Goal: Information Seeking & Learning: Check status

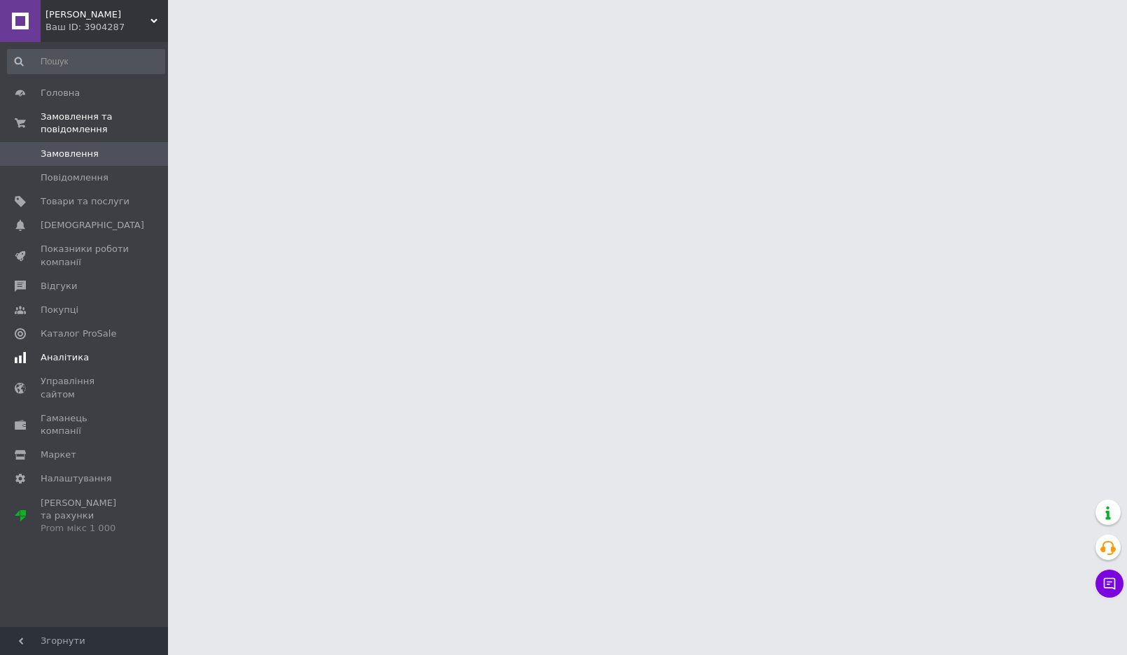
click at [71, 358] on span "Аналітика" at bounding box center [65, 357] width 48 height 13
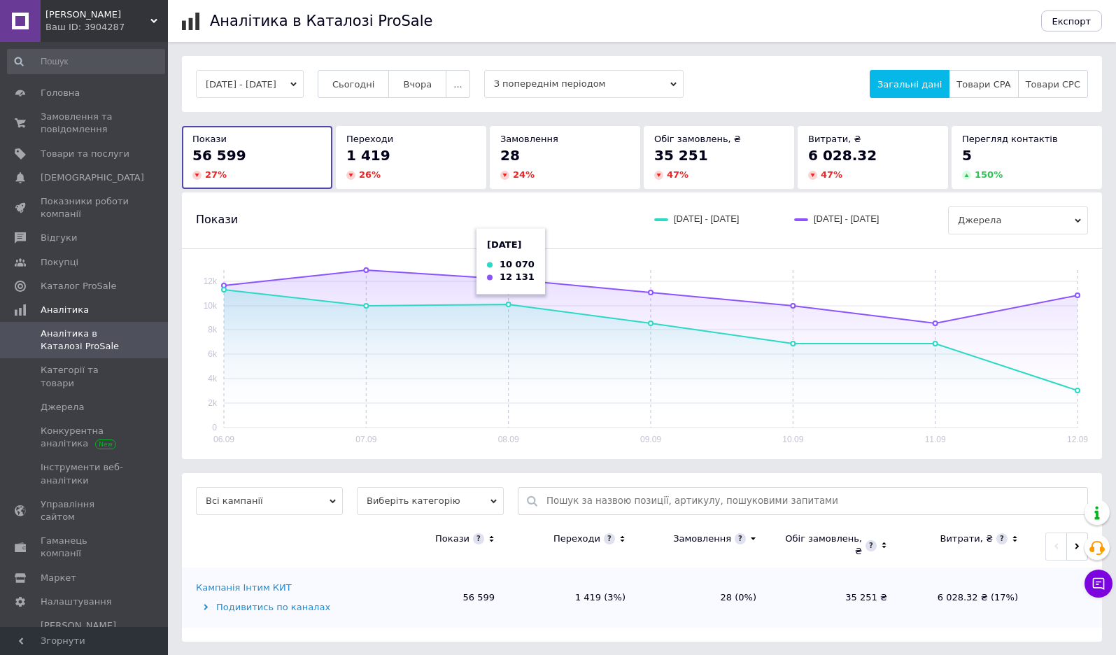
scroll to position [1, 0]
click at [480, 498] on span "Виберіть категорію" at bounding box center [430, 500] width 147 height 28
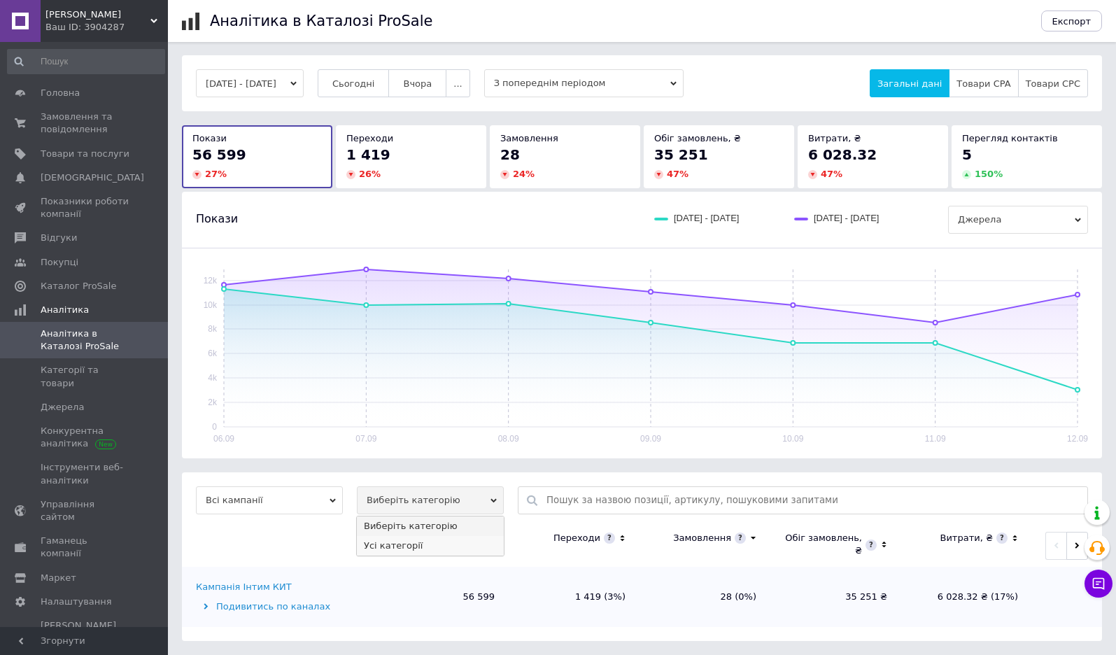
click at [459, 540] on li "Усі категорії" at bounding box center [430, 546] width 147 height 20
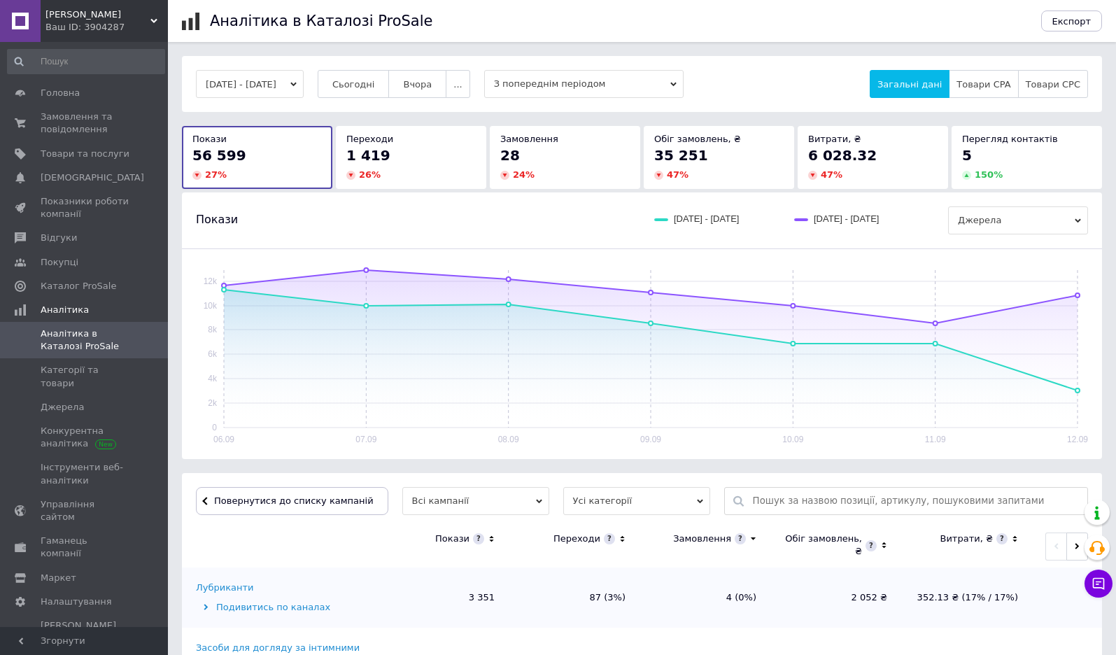
click at [576, 502] on span "Усі категорії" at bounding box center [636, 501] width 147 height 28
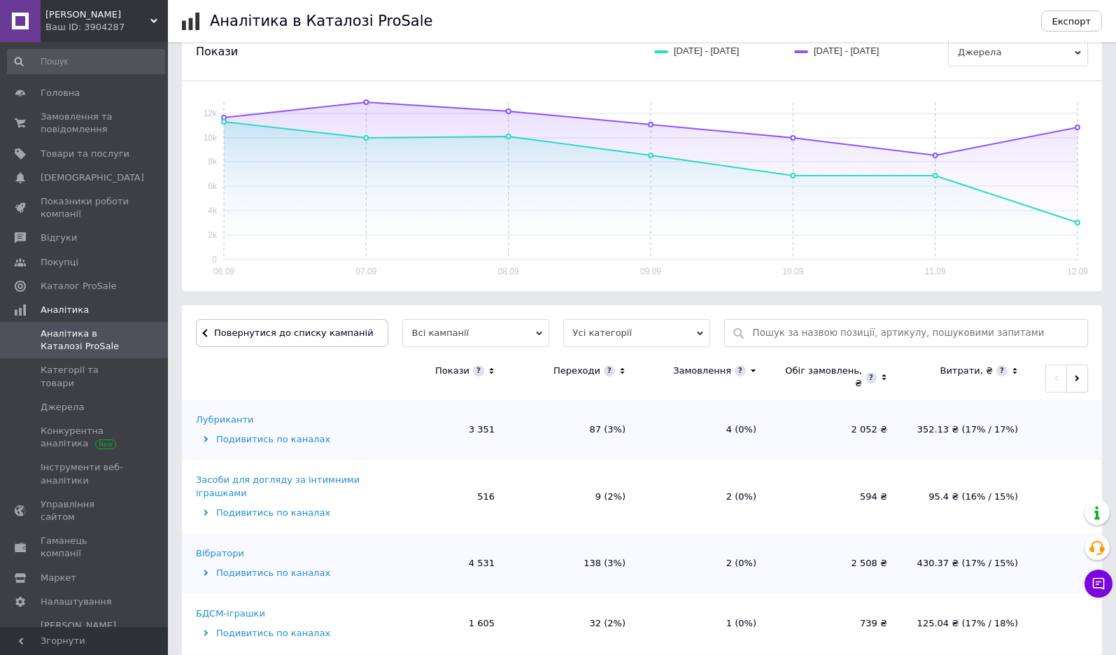
click at [404, 367] on th "Покази" at bounding box center [443, 379] width 131 height 42
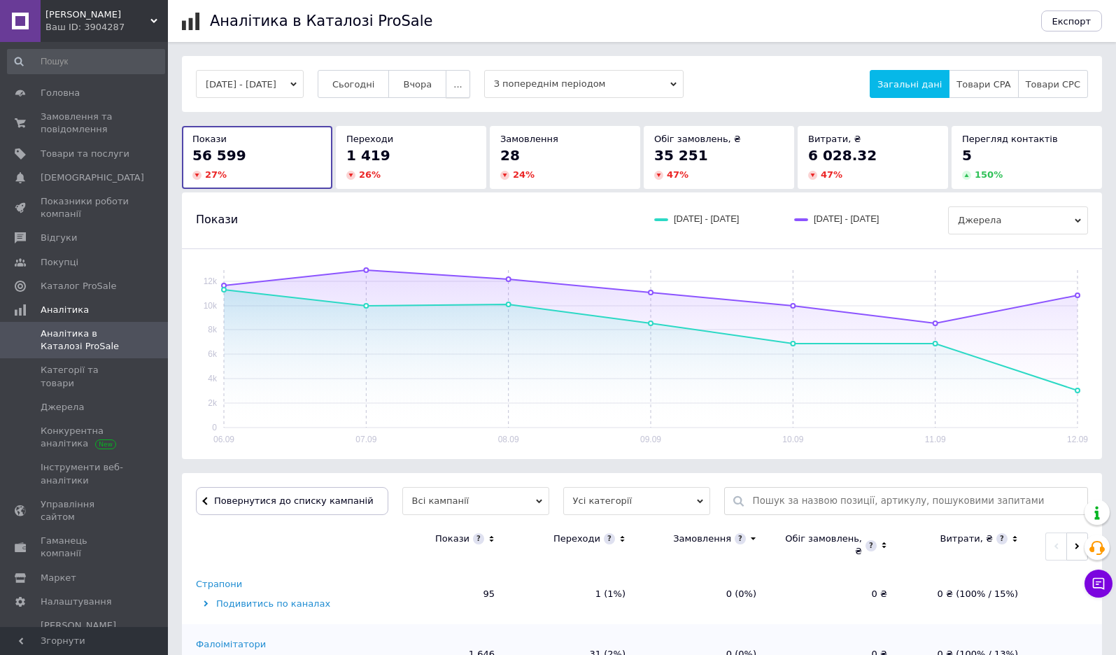
click at [462, 84] on span "..." at bounding box center [457, 84] width 8 height 10
click at [442, 217] on span "60-10 днів" at bounding box center [431, 221] width 50 height 10
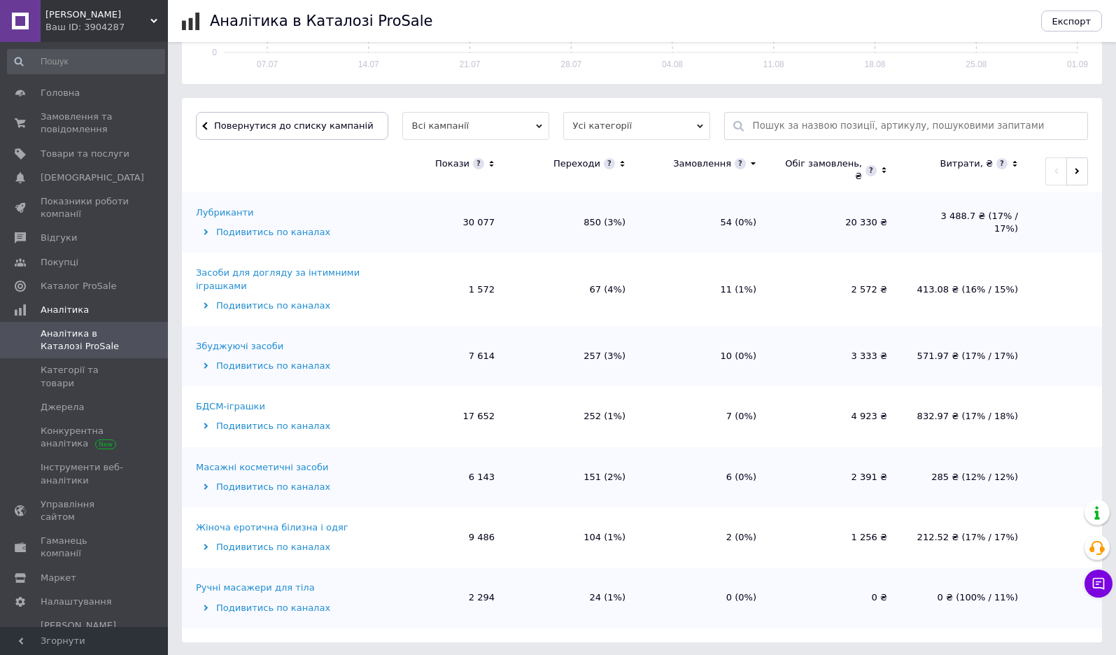
scroll to position [376, 0]
click at [587, 124] on span "Усі категорії" at bounding box center [636, 125] width 147 height 28
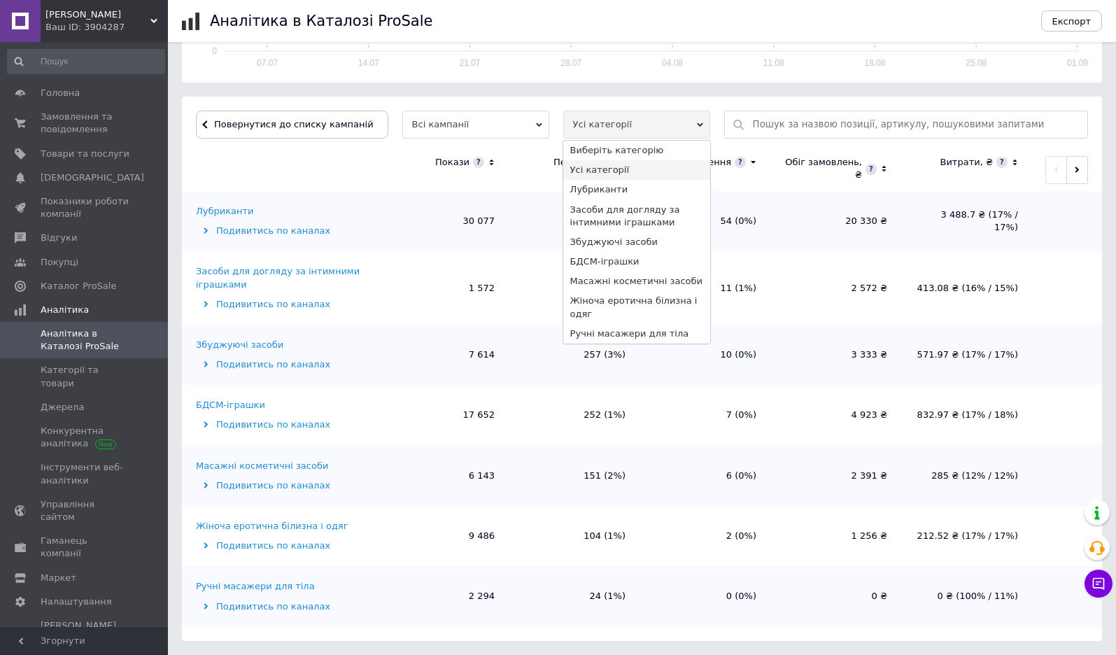
click at [423, 155] on th "Покази" at bounding box center [443, 170] width 131 height 42
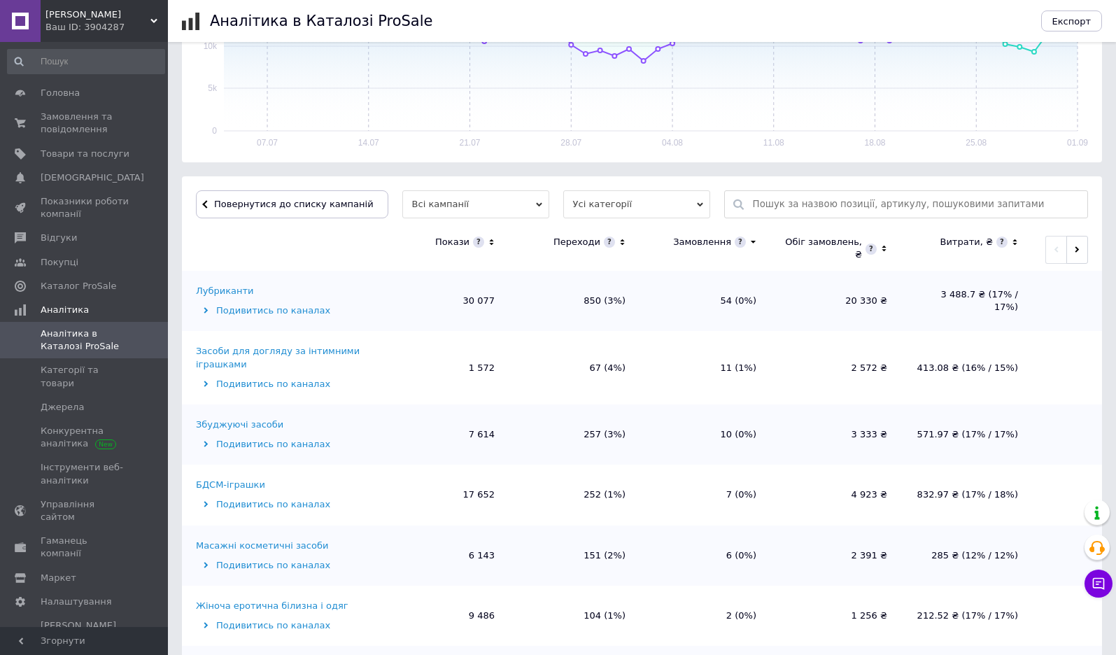
scroll to position [293, 0]
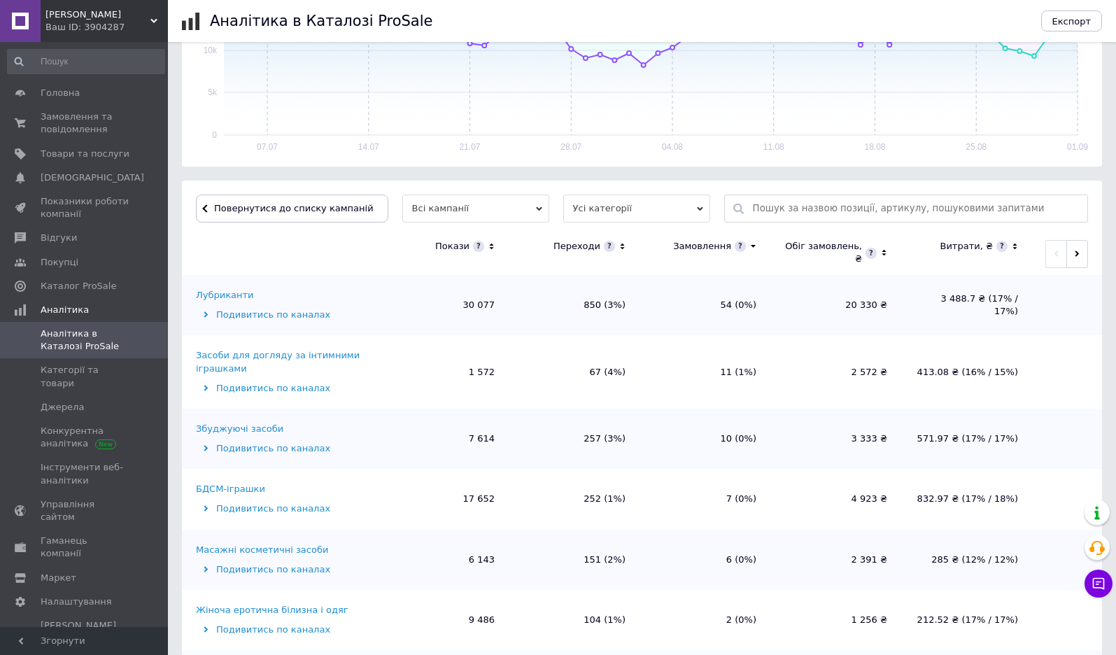
click at [617, 212] on span "Усі категорії" at bounding box center [636, 209] width 147 height 28
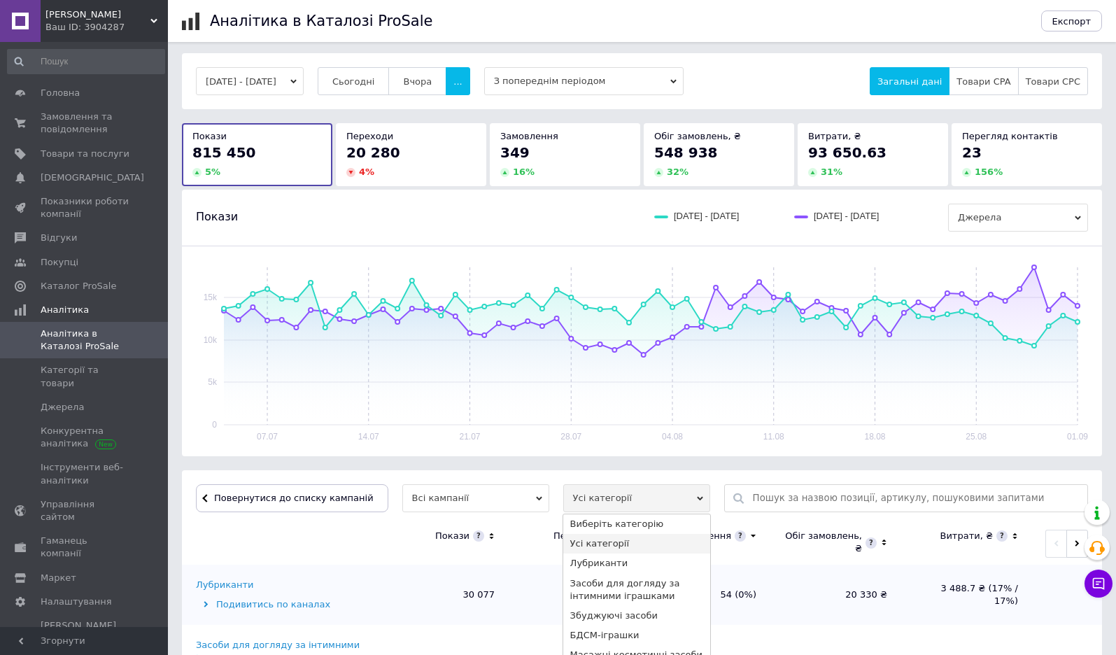
scroll to position [0, 0]
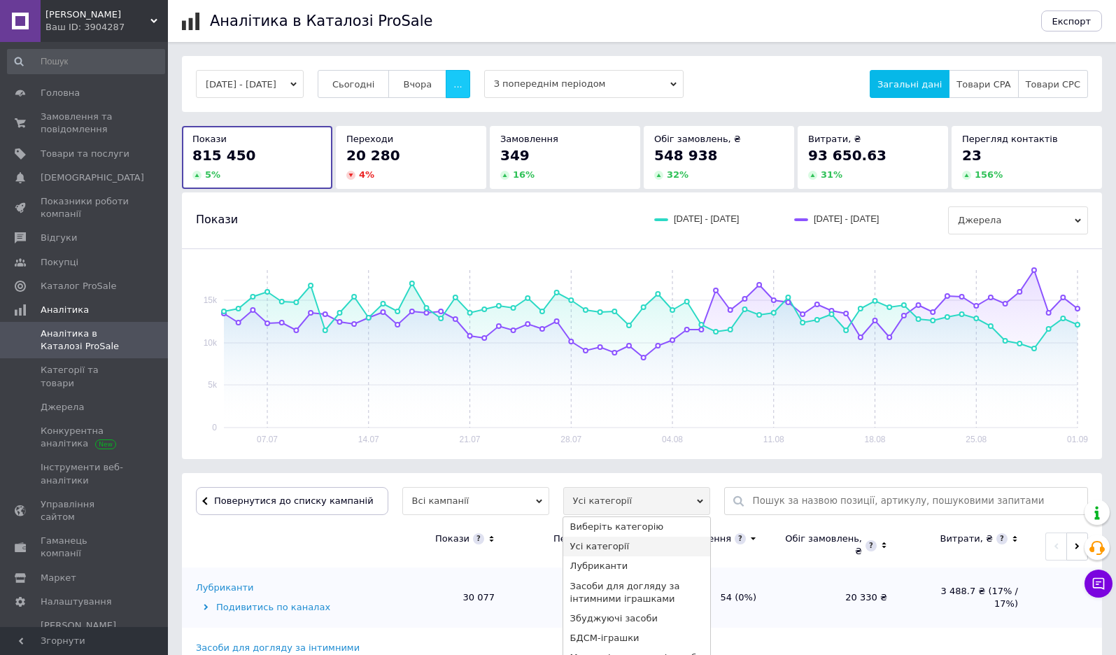
click at [462, 87] on span "..." at bounding box center [457, 84] width 8 height 10
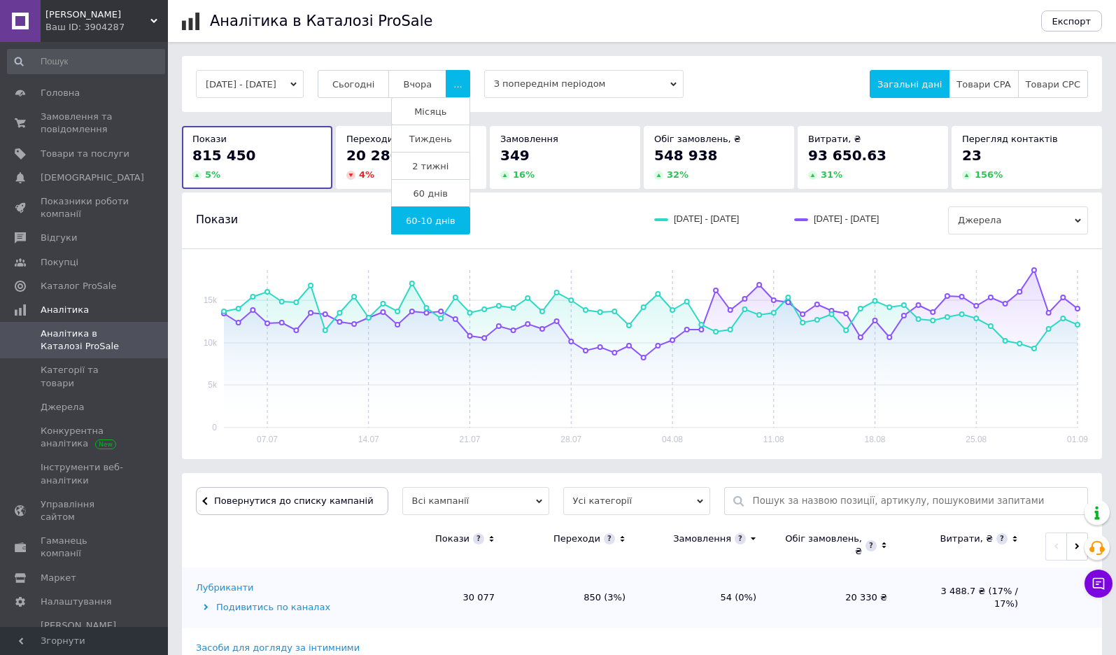
click at [451, 172] on button "2 тижні" at bounding box center [430, 166] width 79 height 28
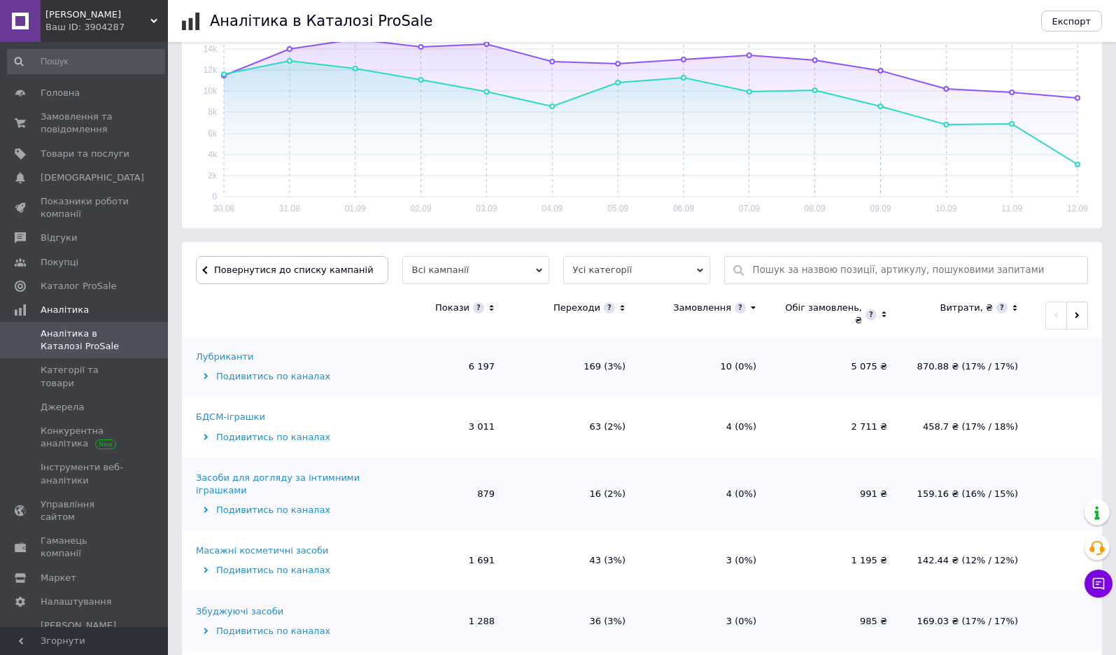
scroll to position [252, 0]
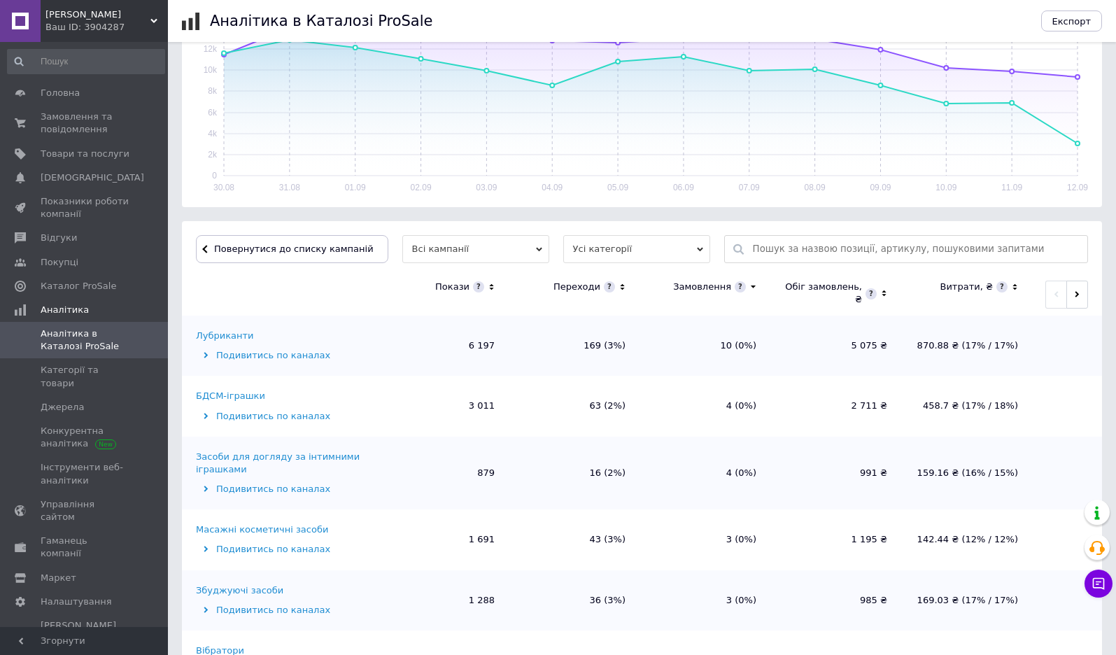
click at [589, 248] on span "Усі категорії" at bounding box center [636, 249] width 147 height 28
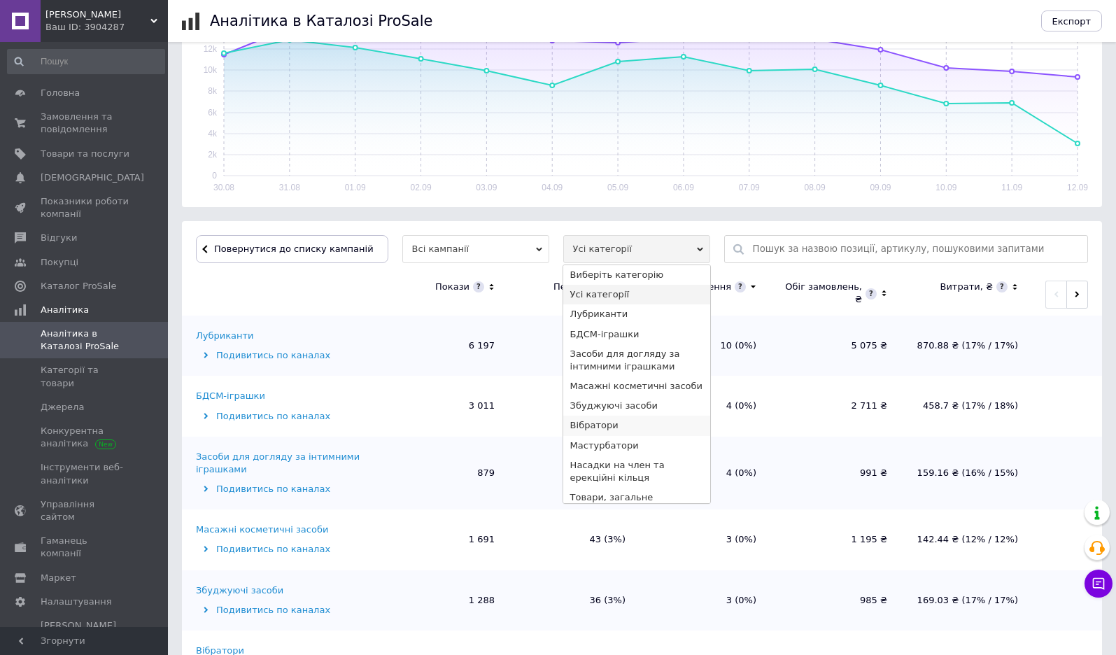
click at [569, 426] on li "Вібратори" at bounding box center [636, 426] width 147 height 20
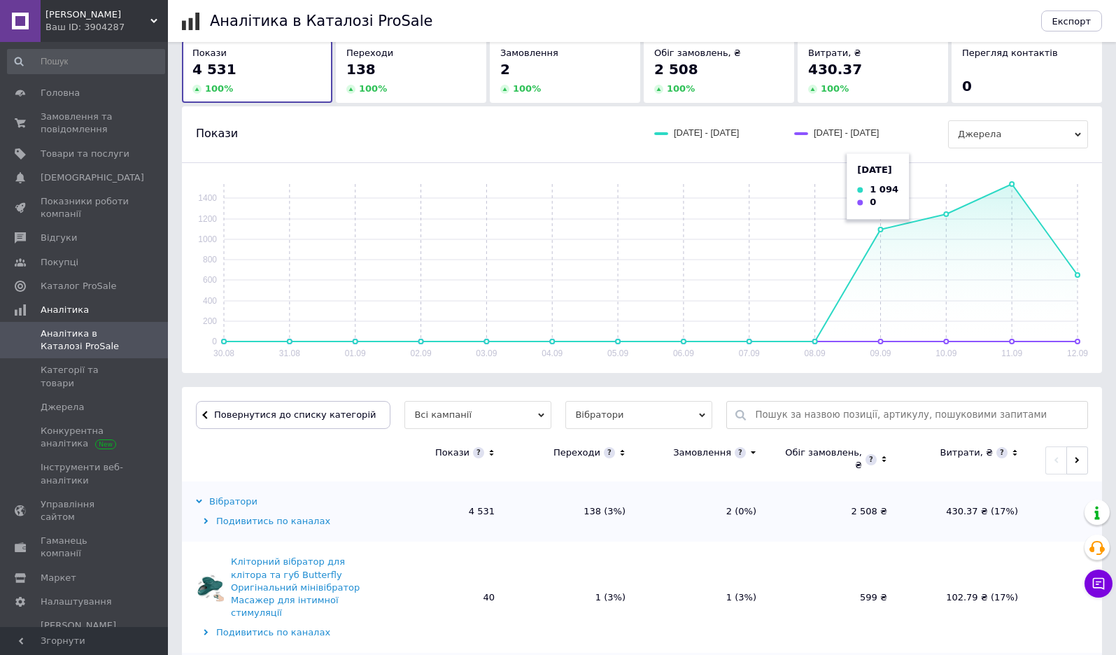
scroll to position [85, 0]
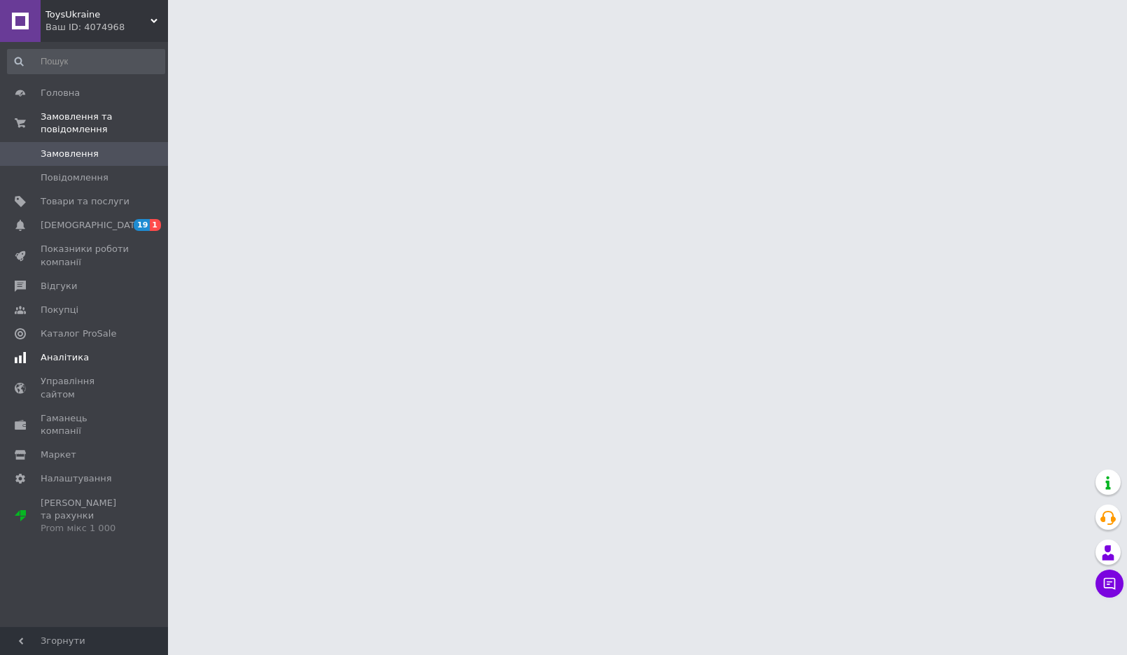
click at [59, 353] on span "Аналітика" at bounding box center [65, 357] width 48 height 13
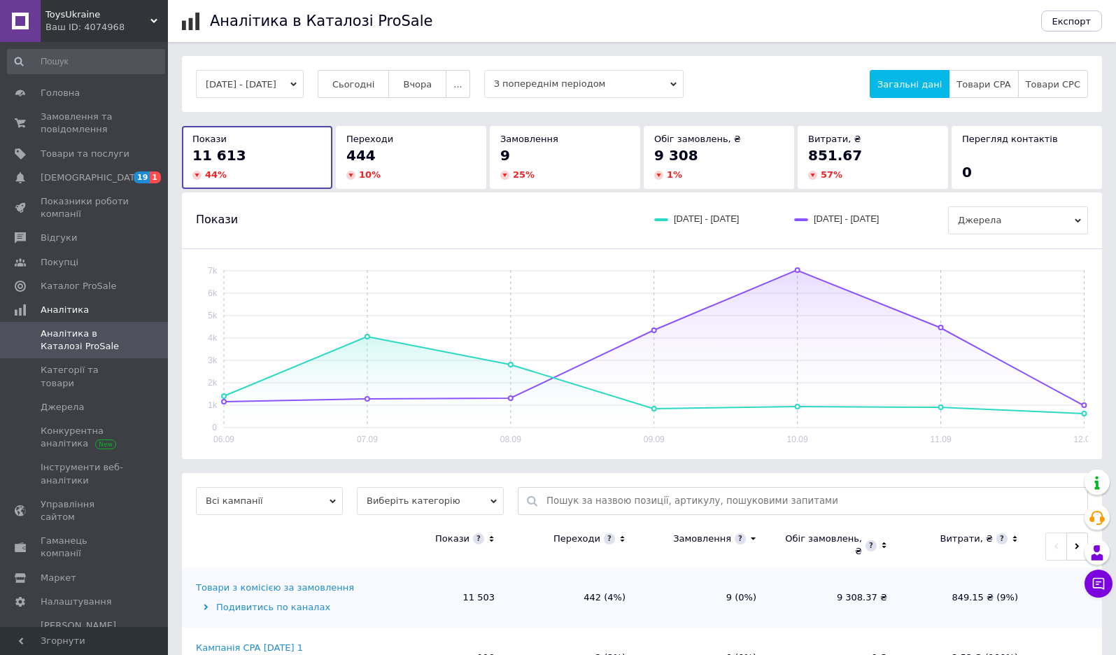
click at [269, 83] on button "[DATE] - [DATE]" at bounding box center [250, 84] width 108 height 28
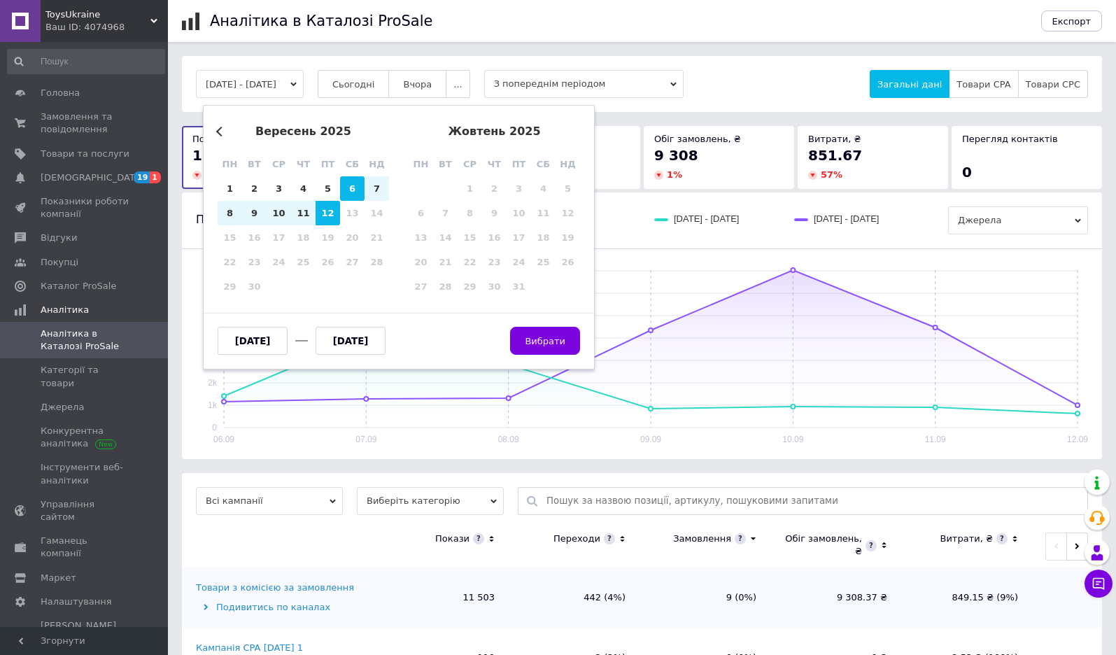
click at [346, 190] on div "6" at bounding box center [352, 188] width 24 height 24
click at [347, 190] on div "6" at bounding box center [352, 188] width 24 height 24
type input "[DATE]"
click at [528, 340] on button "Вибрати" at bounding box center [545, 341] width 70 height 28
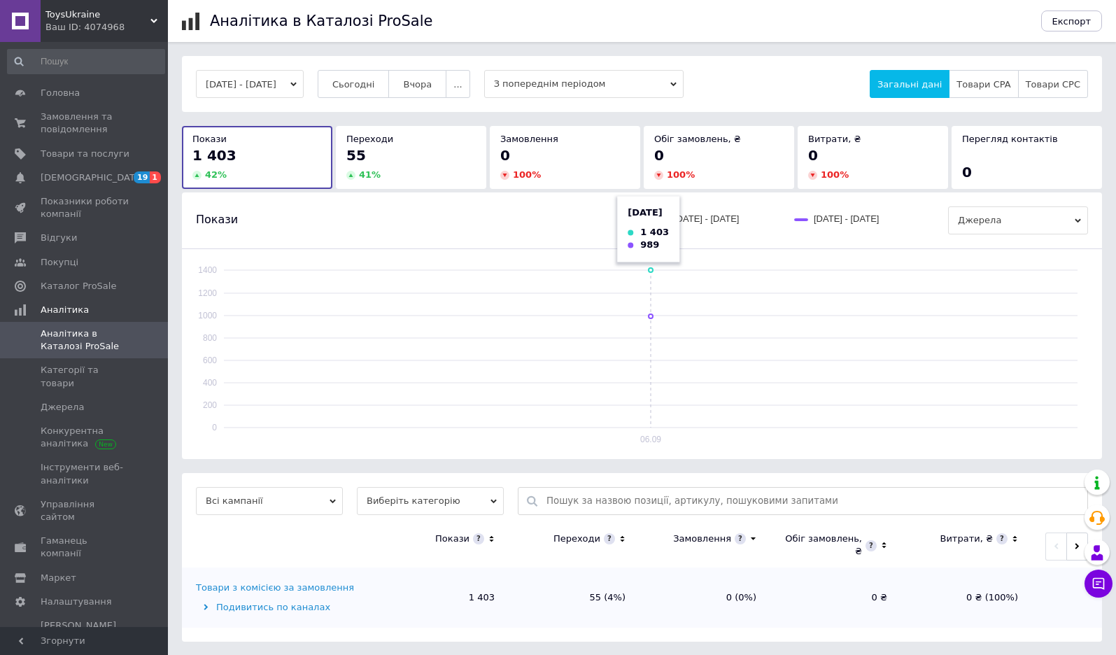
scroll to position [1, 0]
click at [376, 504] on span "Виберіть категорію" at bounding box center [430, 500] width 147 height 28
click at [388, 465] on div "06.09.2025 - 06.09.2025 Сьогодні Вчора ... З попереднім періодом Загальні дані …" at bounding box center [642, 348] width 920 height 586
click at [289, 592] on div "Товари з комісією за замовлення" at bounding box center [275, 587] width 158 height 13
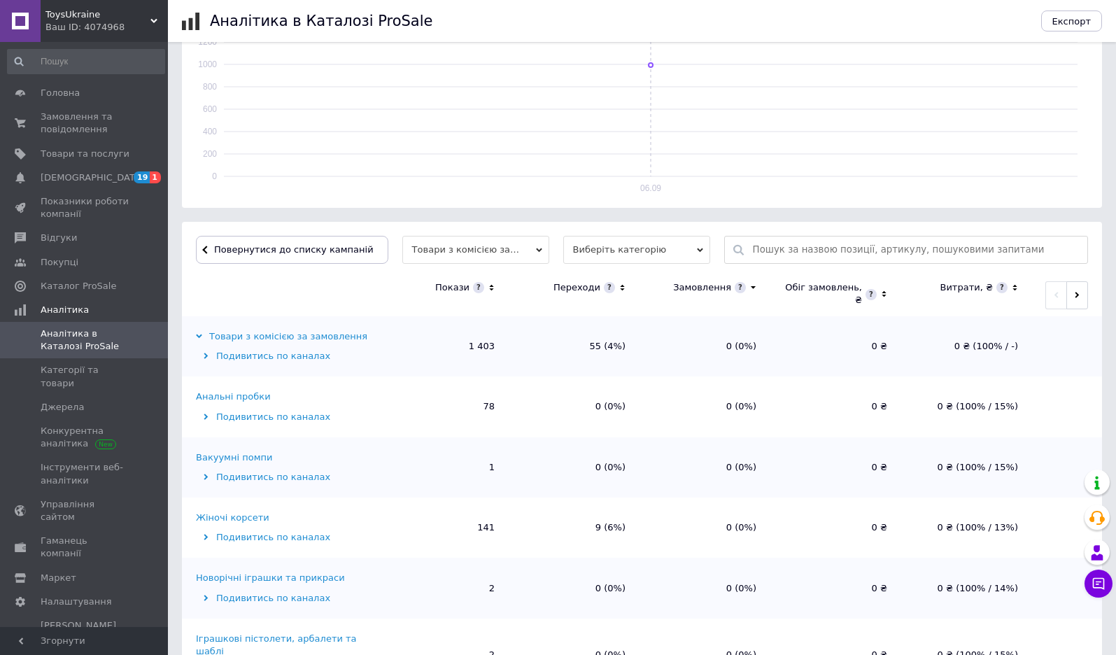
scroll to position [252, 0]
click at [488, 285] on icon at bounding box center [491, 287] width 9 height 12
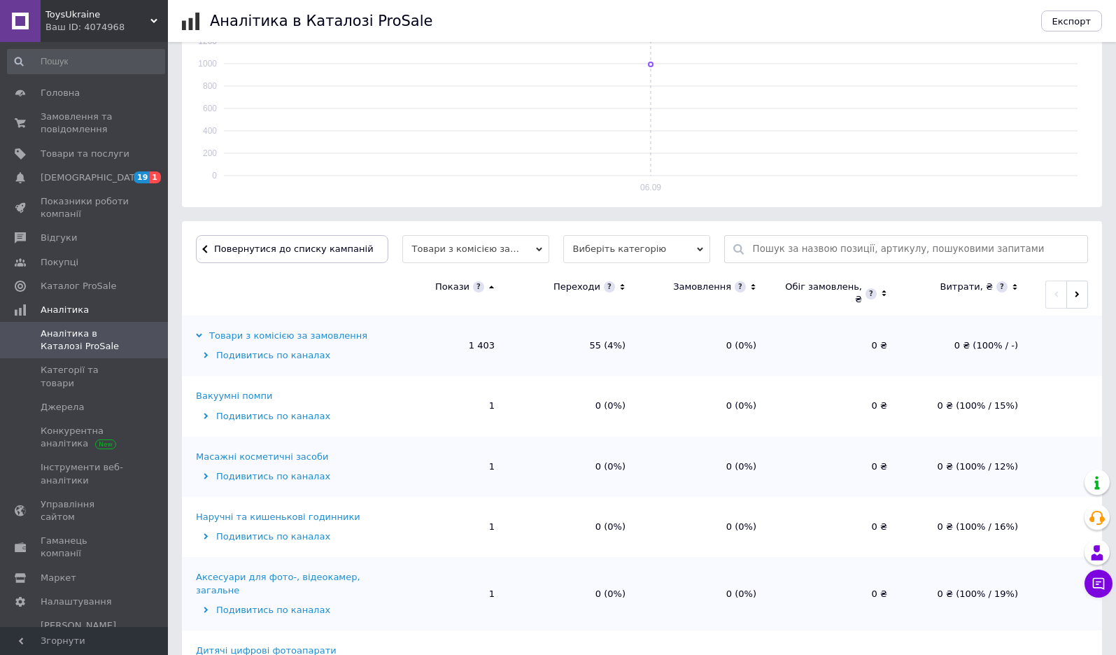
click at [491, 287] on icon at bounding box center [491, 287] width 5 height 3
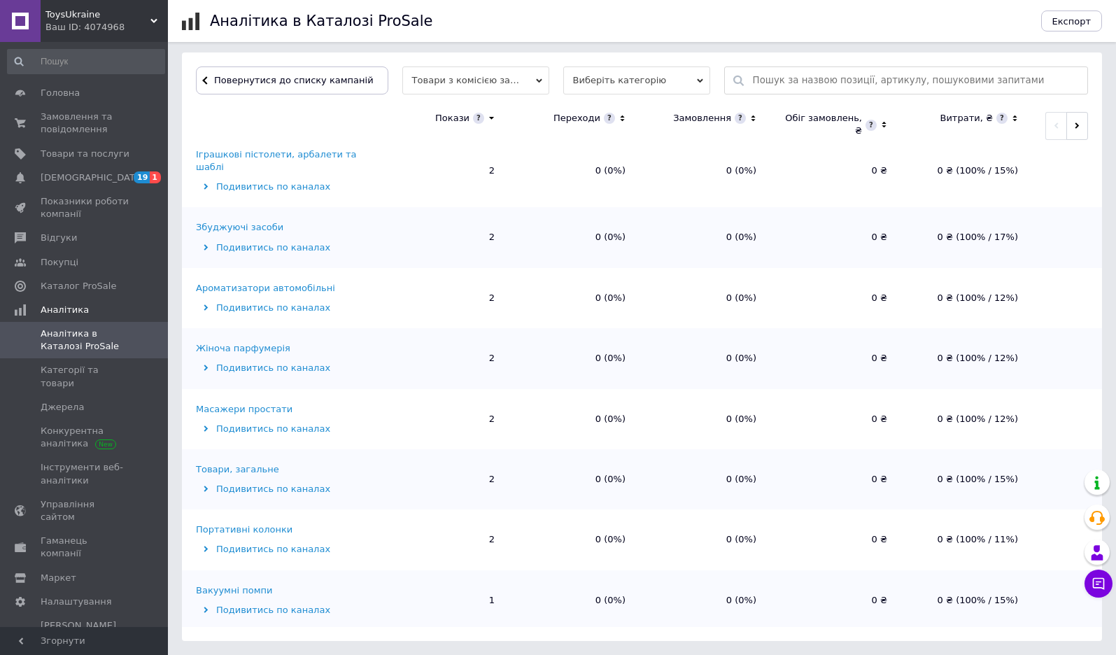
scroll to position [1819, 0]
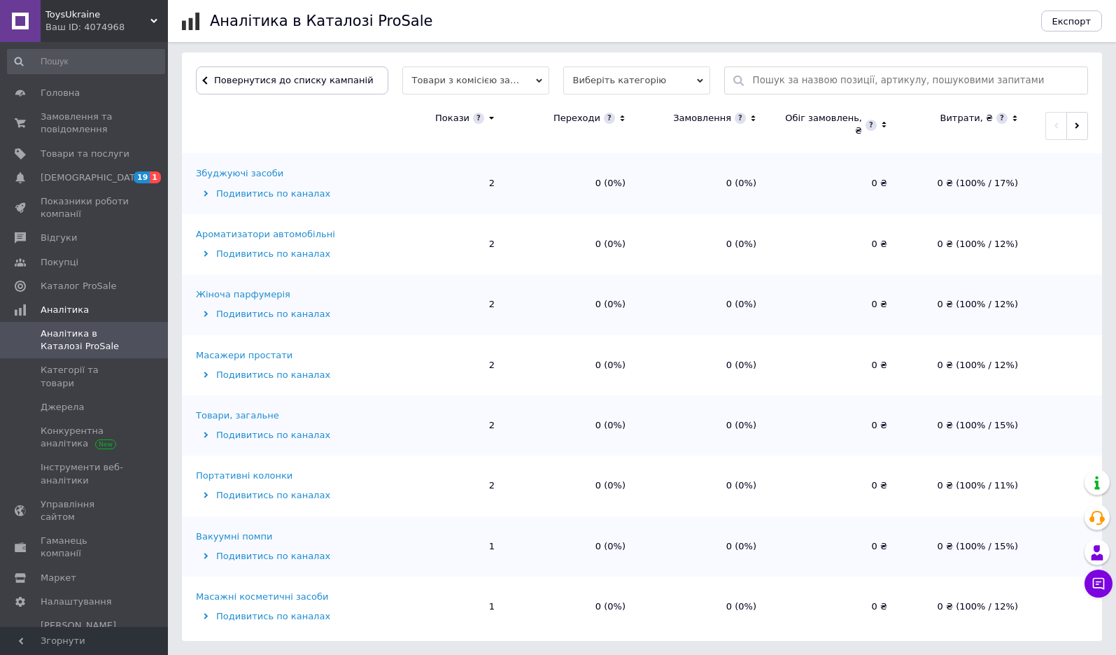
click at [602, 74] on span "Виберіть категорію" at bounding box center [636, 80] width 147 height 28
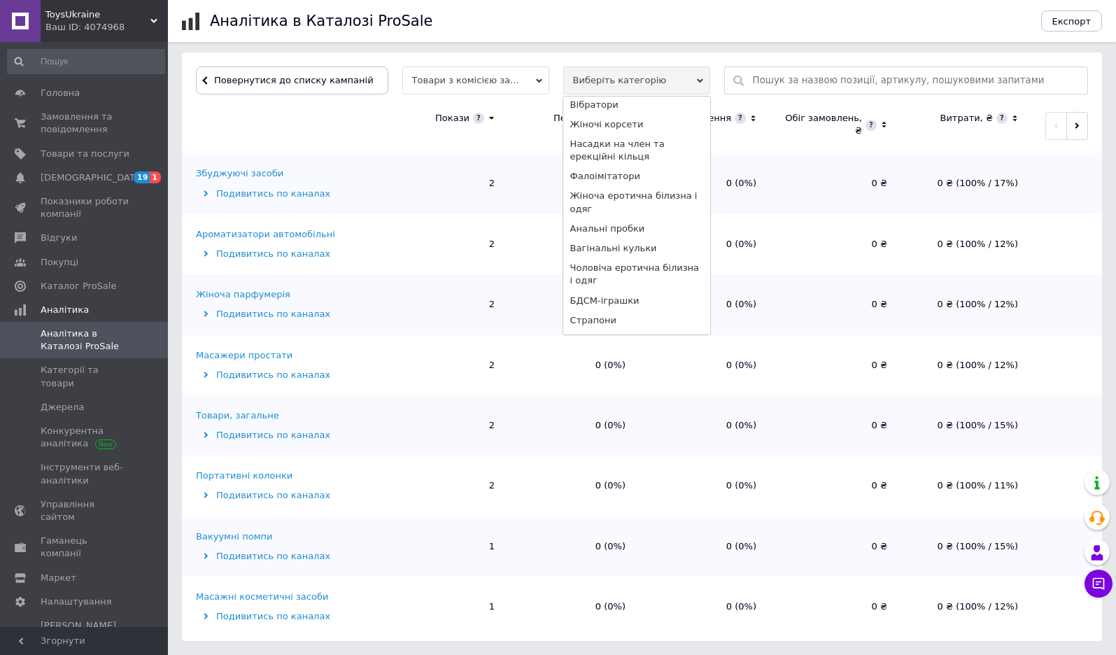
scroll to position [0, 0]
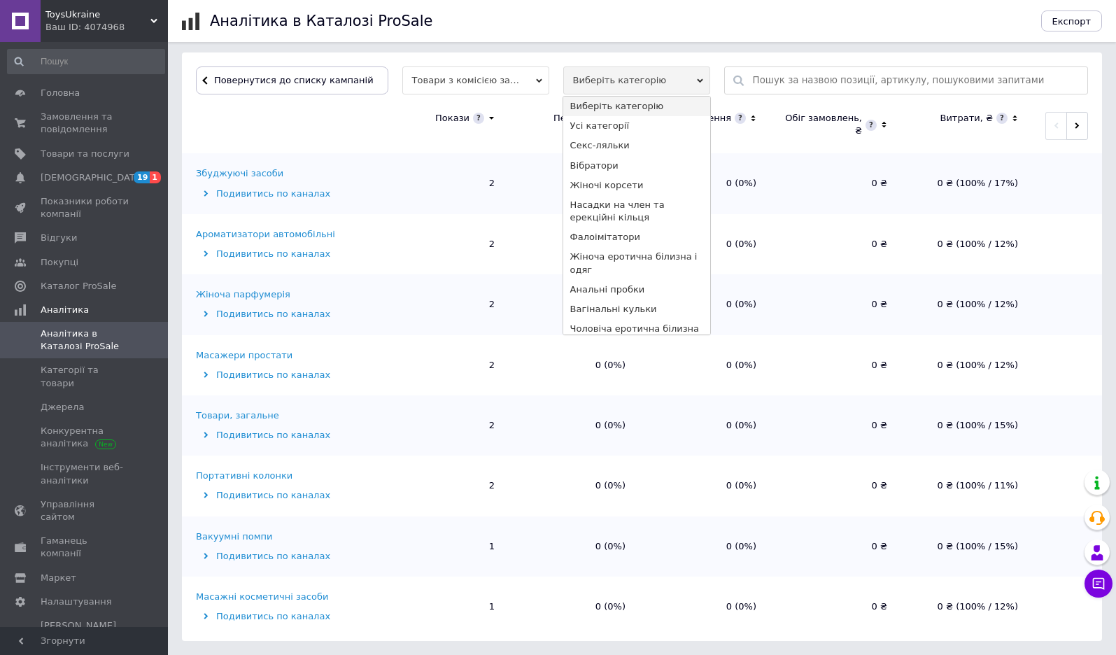
click at [768, 34] on div "Аналітика в Каталозі ProSale" at bounding box center [618, 21] width 817 height 42
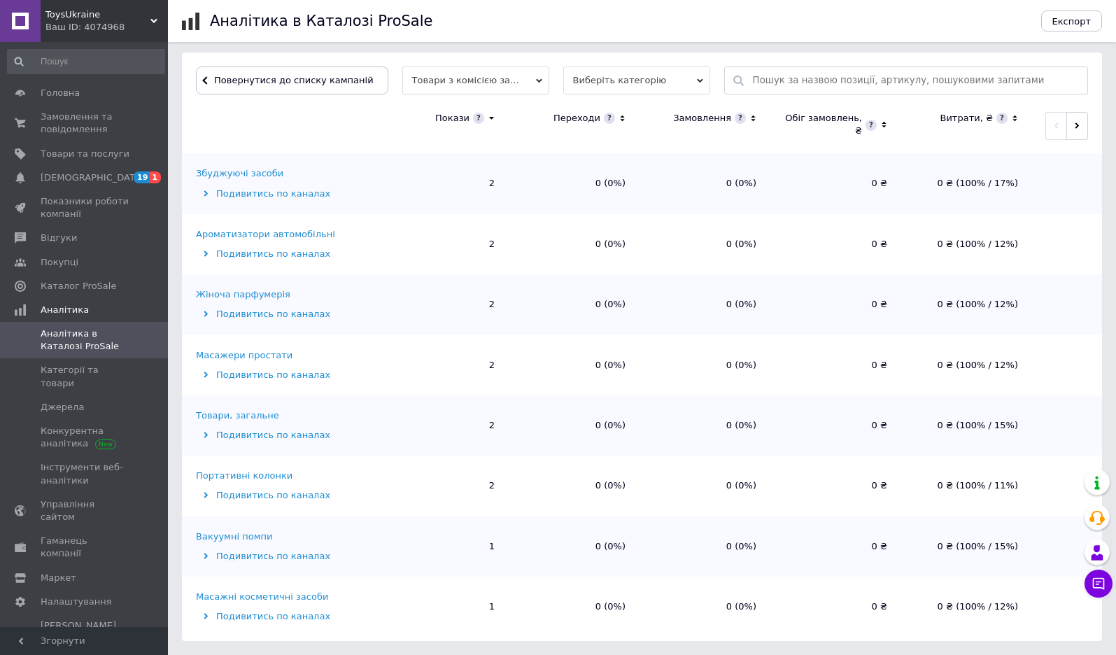
click at [82, 30] on div "Ваш ID: 4074968" at bounding box center [106, 27] width 122 height 13
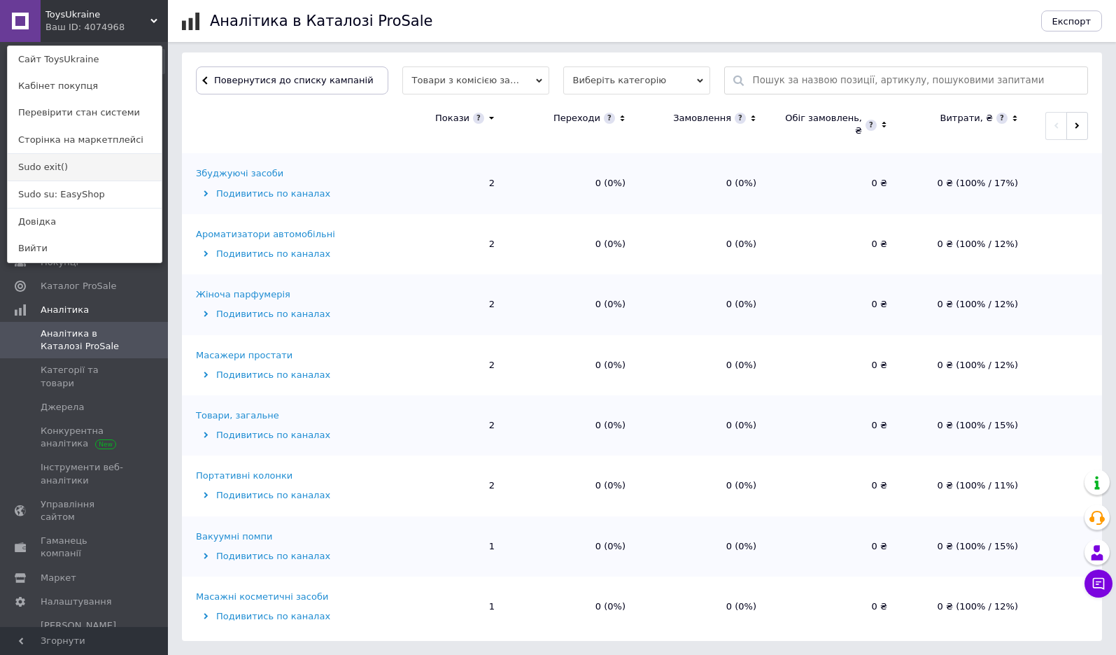
click at [66, 176] on link "Sudo exit()" at bounding box center [85, 167] width 154 height 27
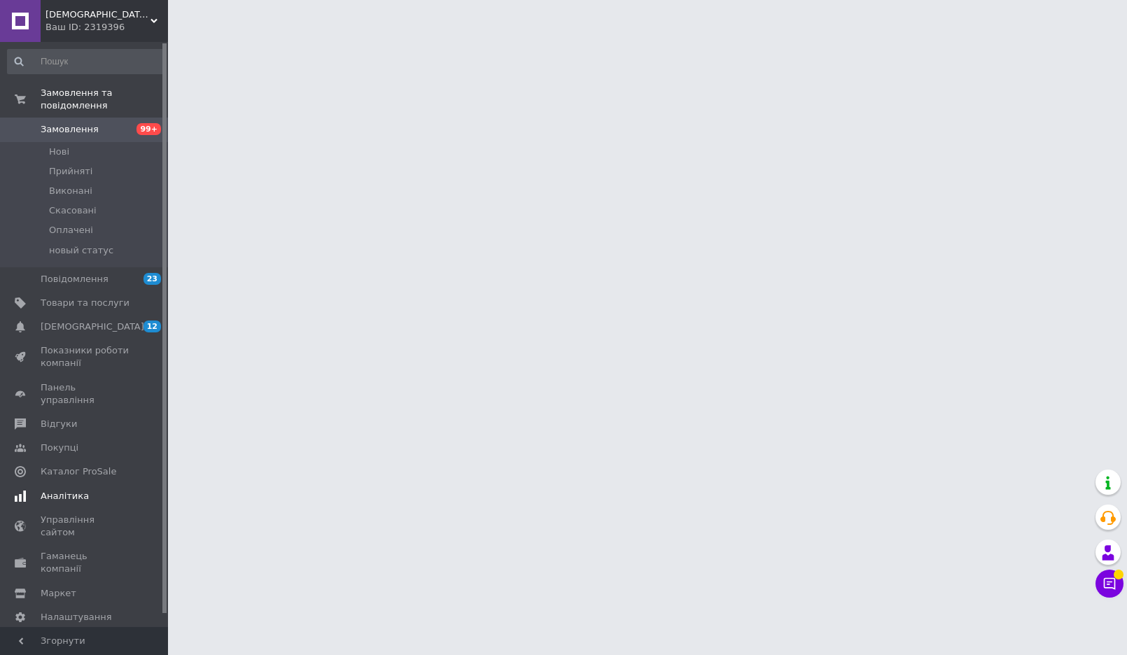
click at [103, 490] on span "Аналітика" at bounding box center [85, 496] width 89 height 13
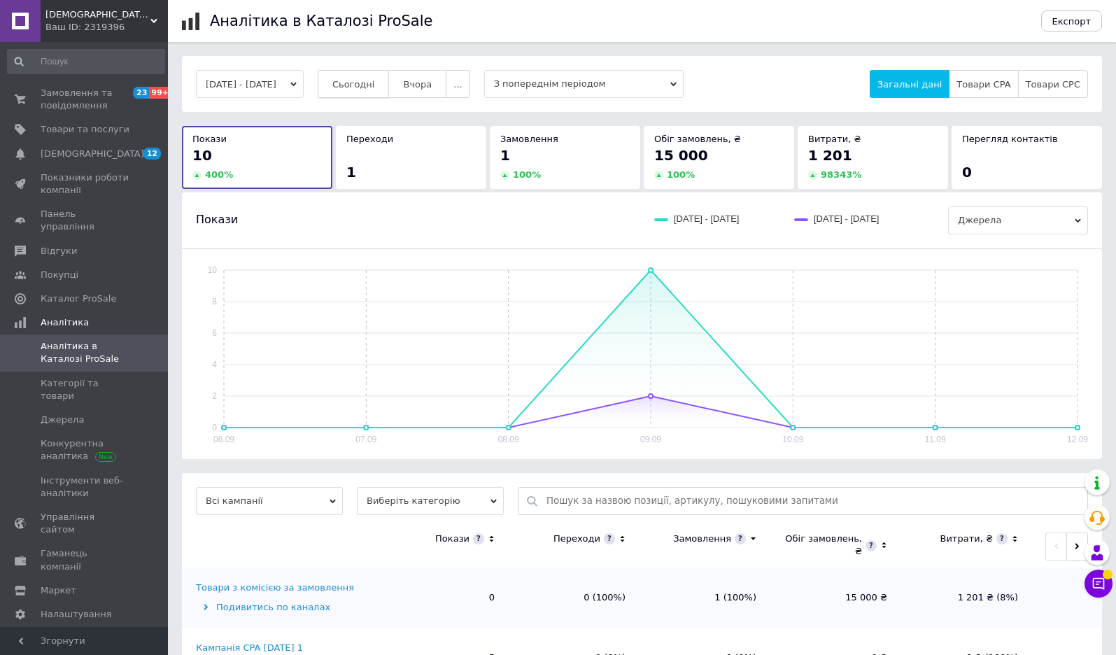
click at [382, 89] on button "Сьогодні" at bounding box center [354, 84] width 72 height 28
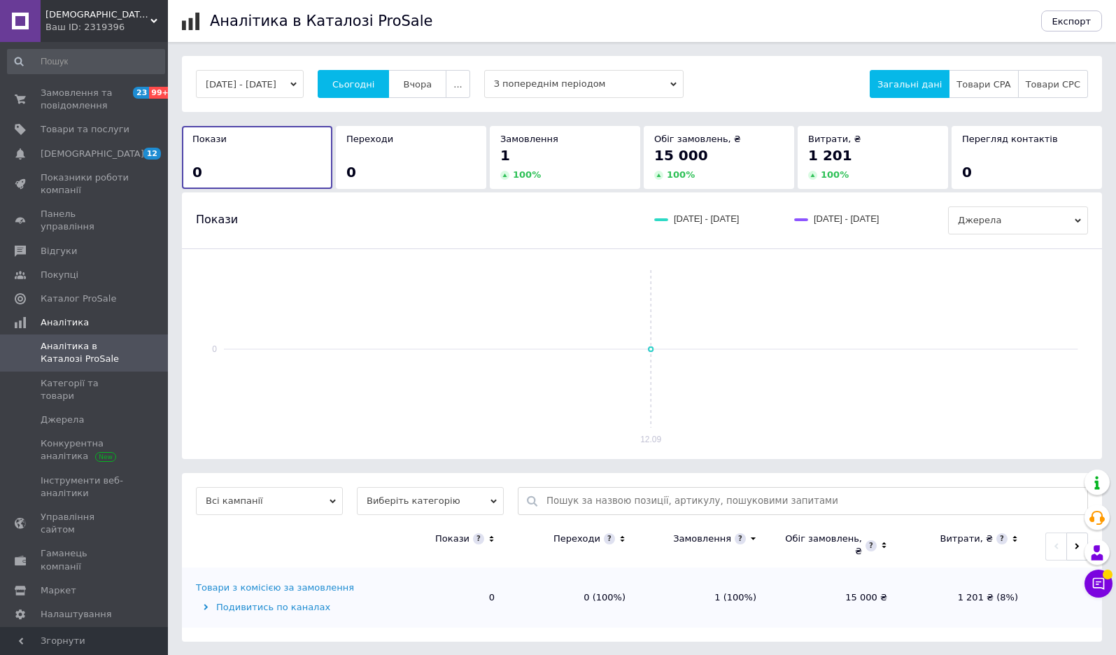
scroll to position [1, 0]
click at [290, 589] on div "Товари з комісією за замовлення" at bounding box center [275, 587] width 158 height 13
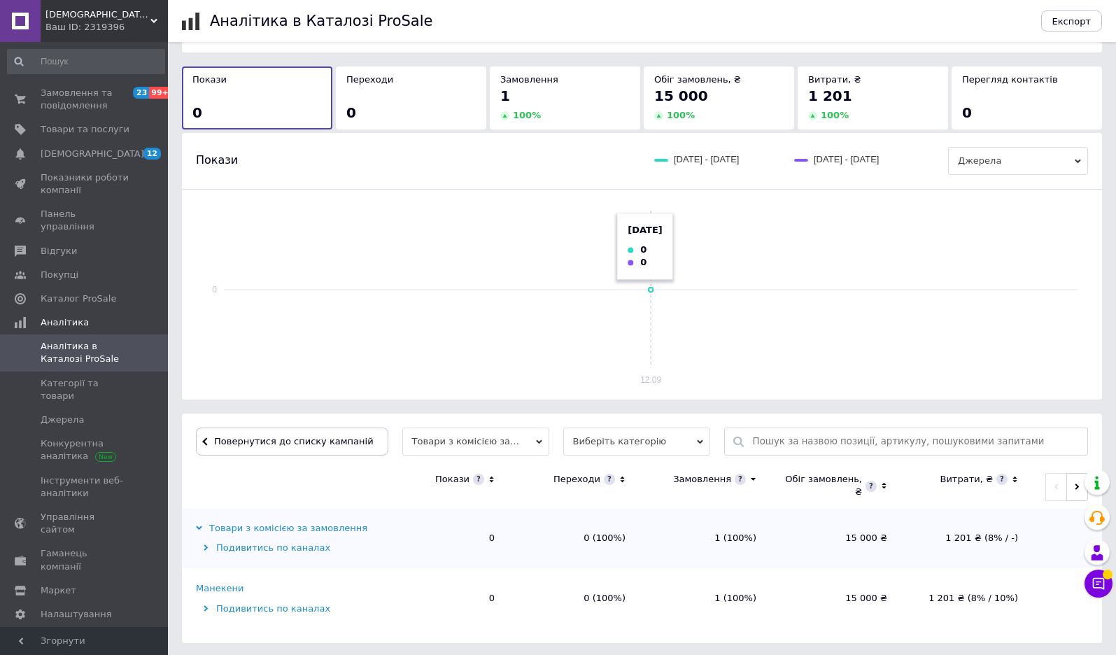
scroll to position [62, 0]
click at [336, 437] on span "Повернутися до списку кампаній" at bounding box center [294, 439] width 160 height 10
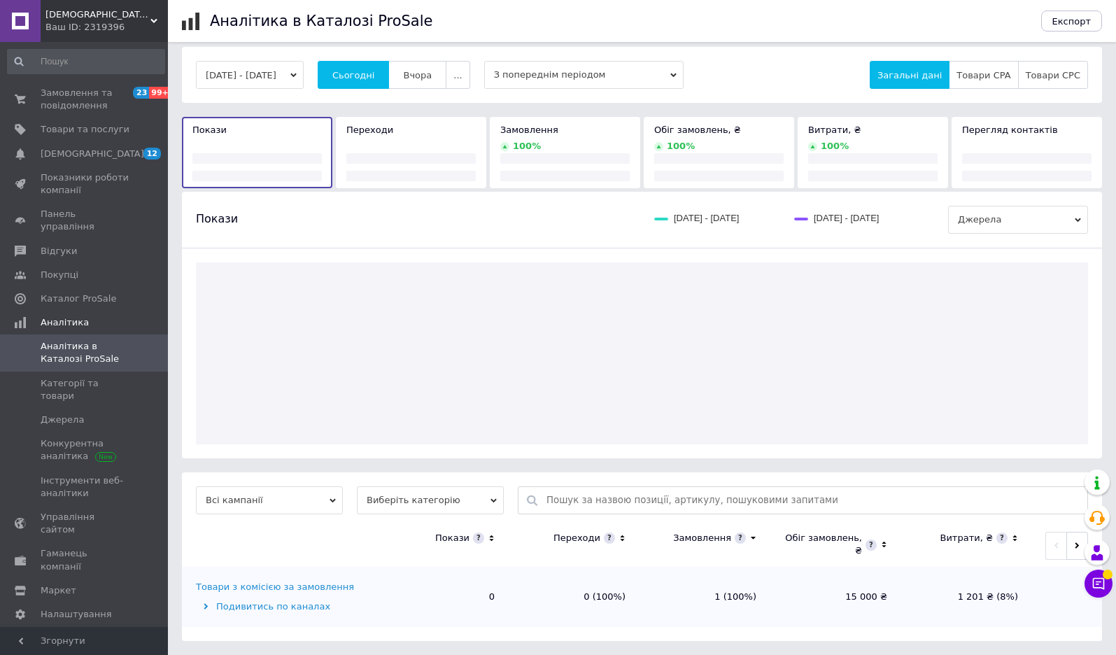
scroll to position [1, 0]
